Goal: Find specific page/section: Find specific page/section

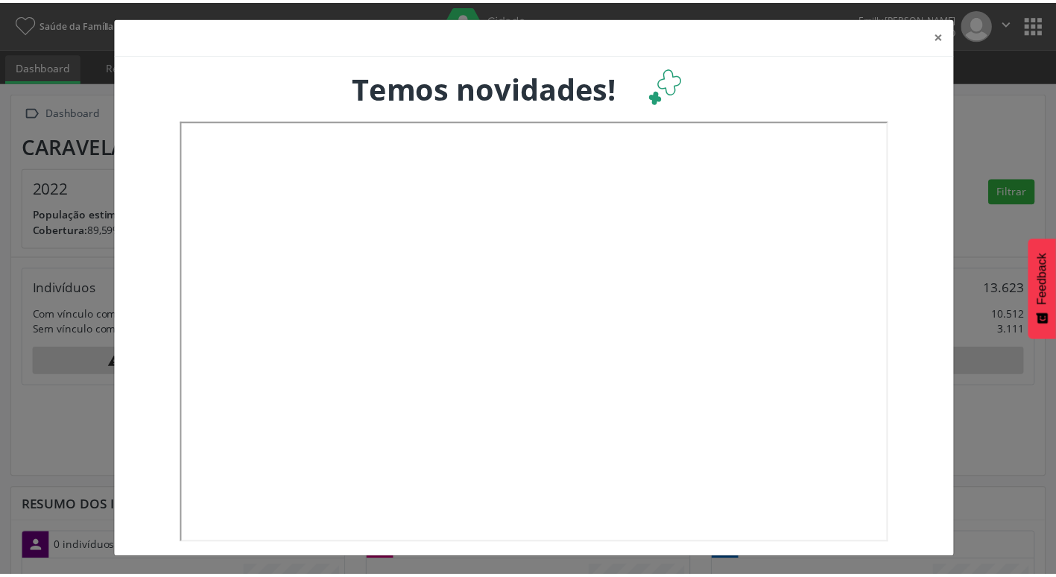
scroll to position [247, 349]
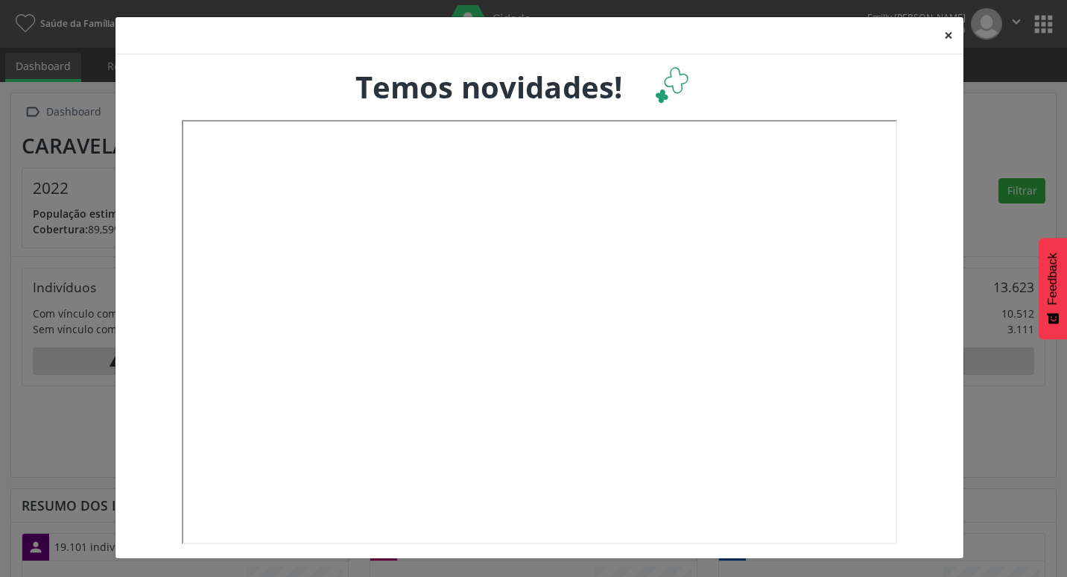
click at [938, 37] on button "×" at bounding box center [949, 35] width 30 height 37
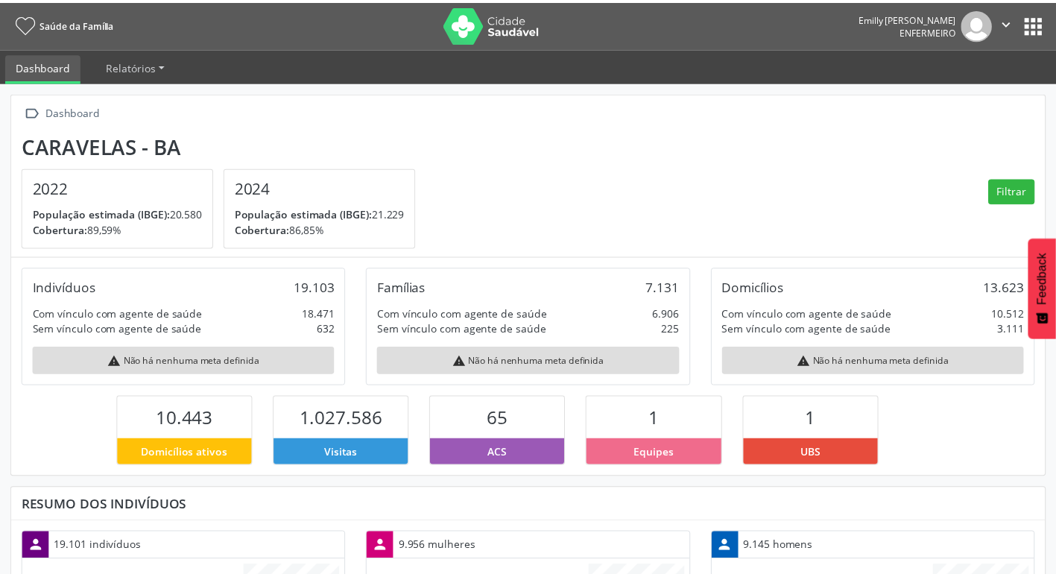
scroll to position [744927, 744830]
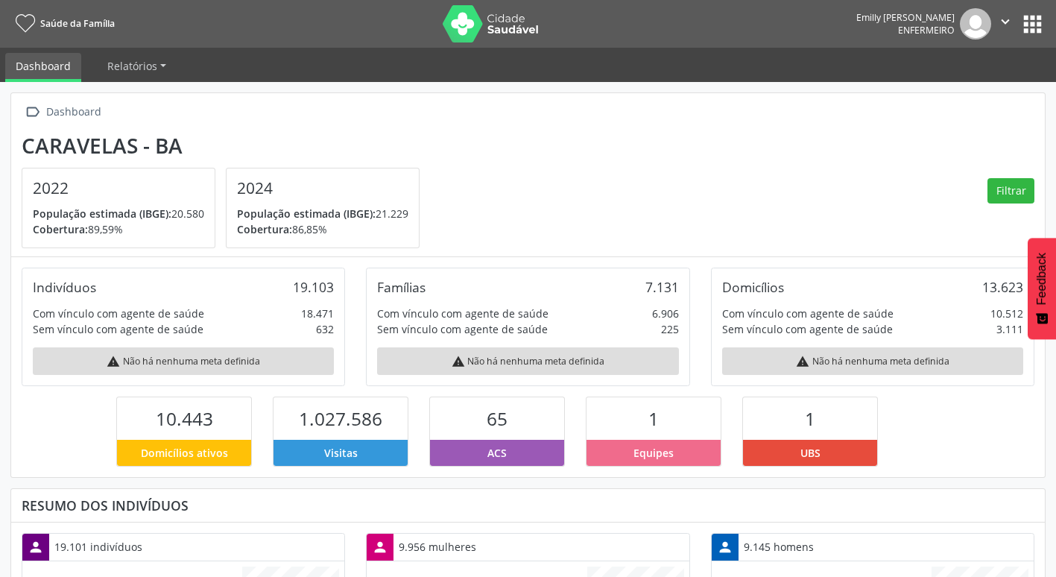
click at [47, 65] on link "Dashboard" at bounding box center [43, 67] width 76 height 29
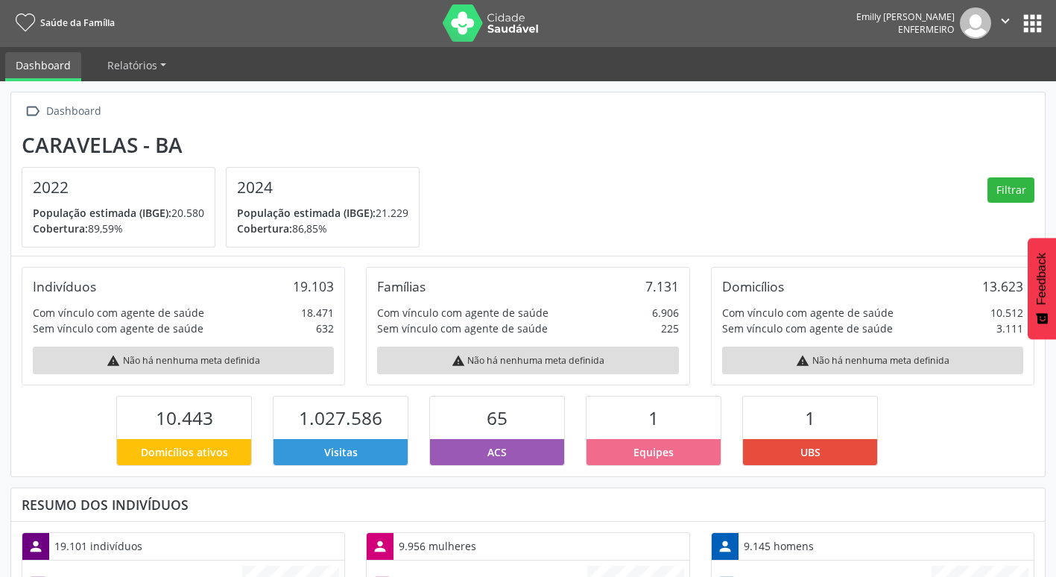
scroll to position [0, 0]
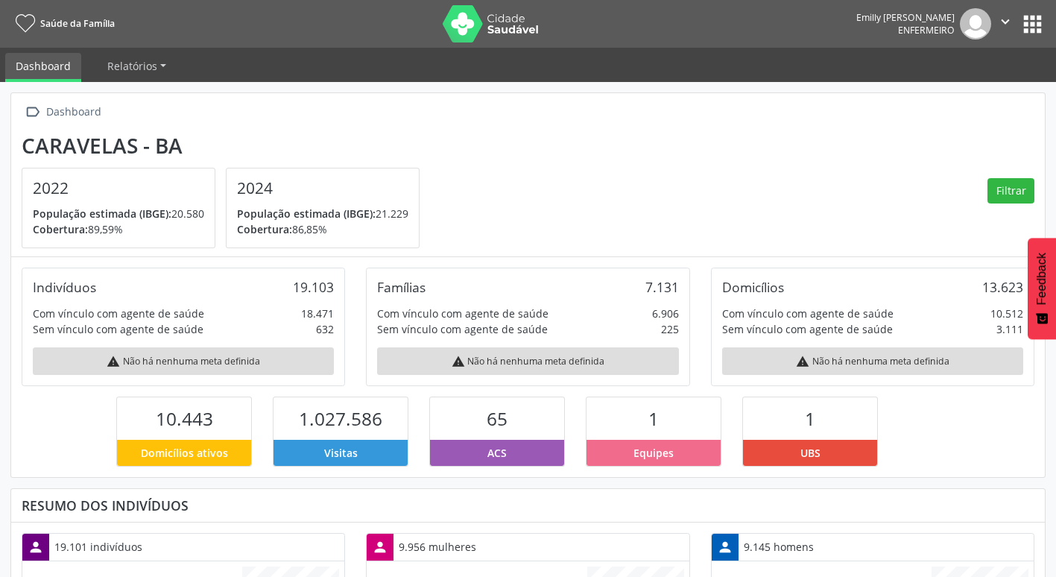
click at [1043, 25] on button "apps" at bounding box center [1032, 24] width 26 height 26
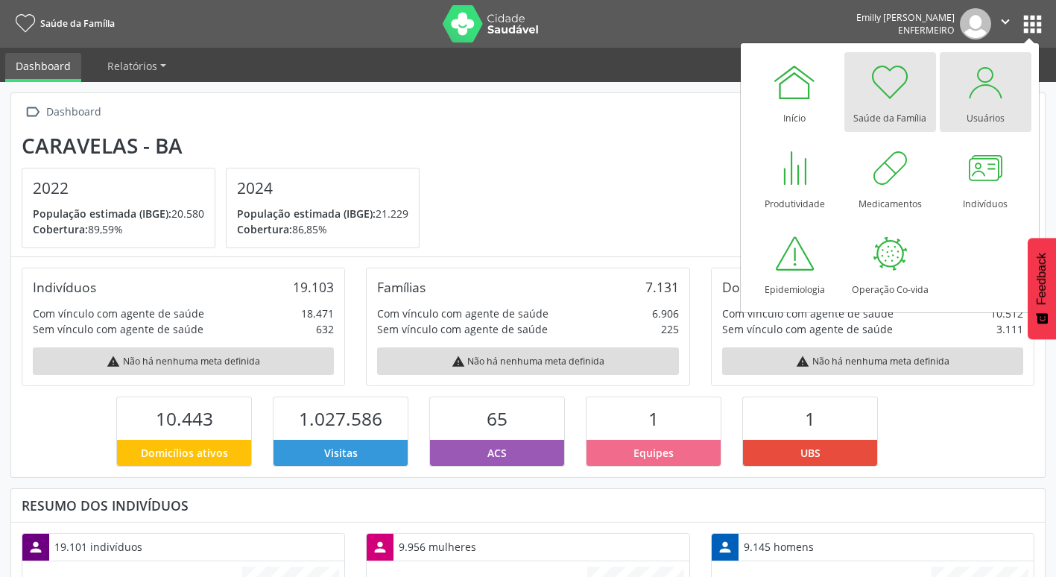
click at [972, 93] on div at bounding box center [985, 82] width 45 height 45
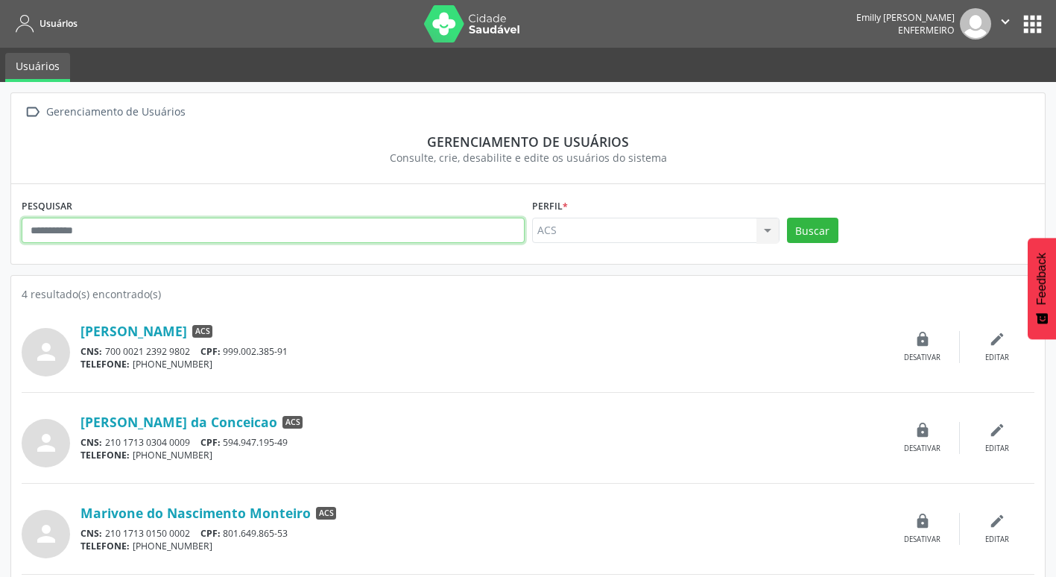
click at [157, 228] on input "text" at bounding box center [273, 230] width 503 height 25
type input "**********"
click at [787, 218] on button "Buscar" at bounding box center [812, 230] width 51 height 25
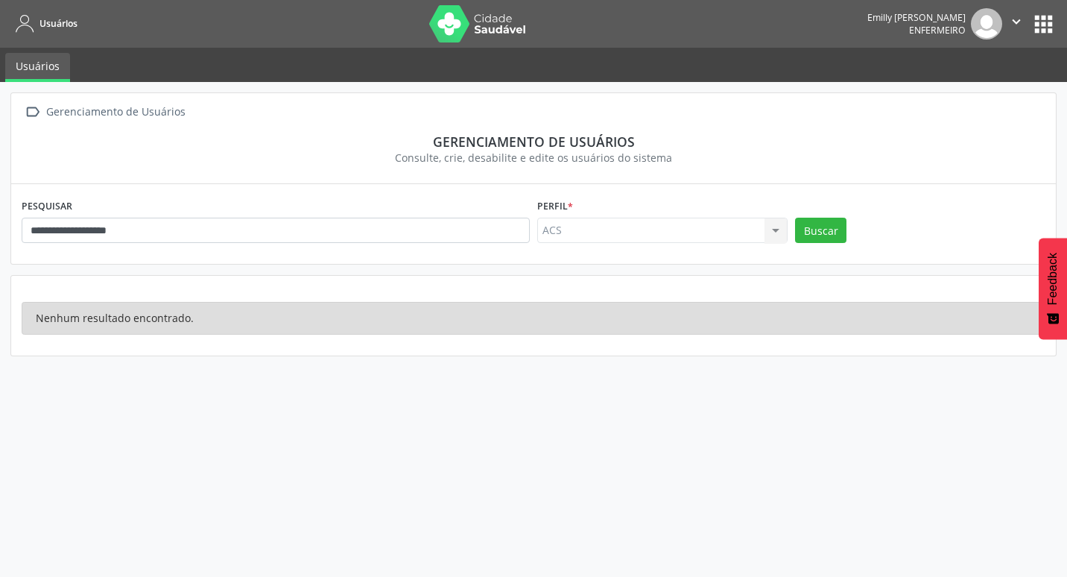
click at [680, 228] on div "ACS ACS Nenhum resultado encontrado para: " " Não há nenhuma opção para ser exi…" at bounding box center [662, 230] width 250 height 25
click at [695, 224] on div "ACS ACS Nenhum resultado encontrado para: " " Não há nenhuma opção para ser exi…" at bounding box center [662, 230] width 250 height 25
click at [665, 214] on div "Perfil * ACS ACS Nenhum resultado encontrado para: " " Não há nenhuma opção par…" at bounding box center [662, 218] width 250 height 48
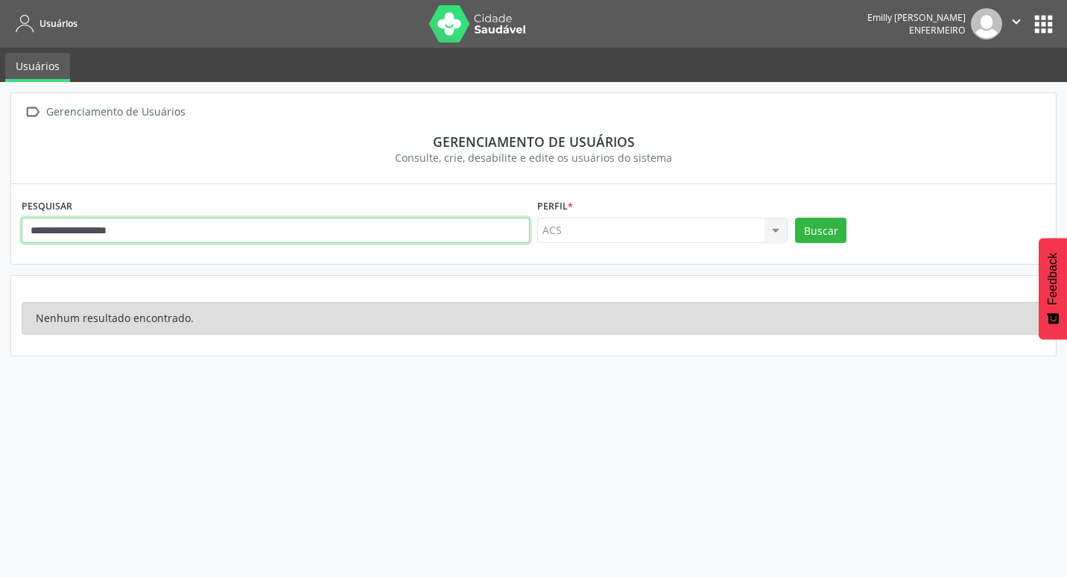
click at [158, 231] on input "**********" at bounding box center [276, 230] width 508 height 25
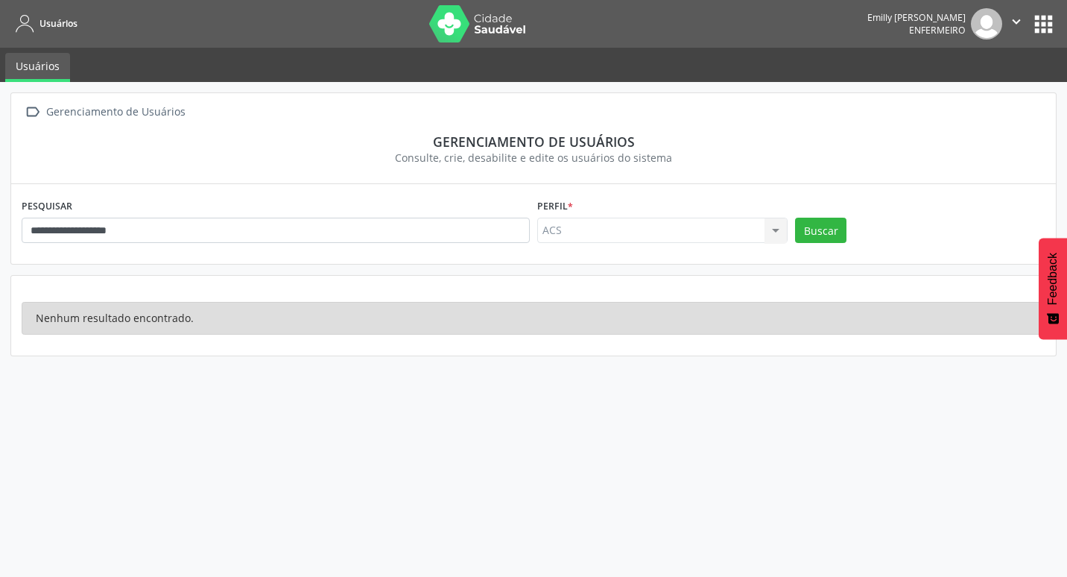
click at [730, 221] on div "ACS ACS Nenhum resultado encontrado para: " " Não há nenhuma opção para ser exi…" at bounding box center [662, 230] width 250 height 25
click at [1016, 19] on icon "" at bounding box center [1016, 21] width 16 height 16
click at [795, 71] on ul "Usuários" at bounding box center [533, 65] width 1067 height 34
click at [459, 16] on img at bounding box center [477, 23] width 97 height 37
